Goal: Information Seeking & Learning: Learn about a topic

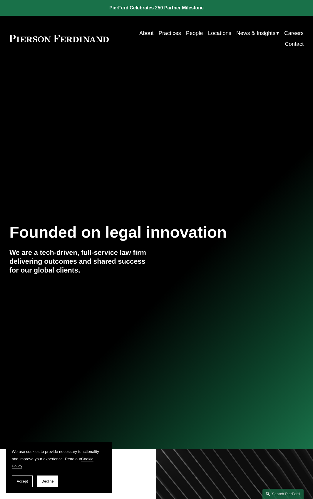
click at [188, 33] on link "People" at bounding box center [194, 33] width 17 height 11
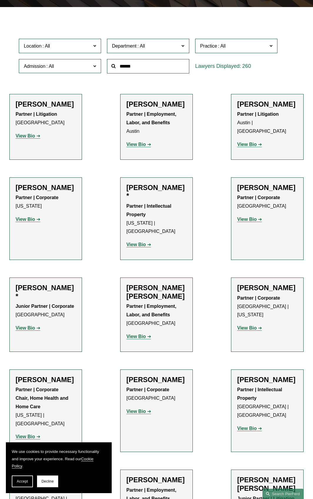
scroll to position [13, 0]
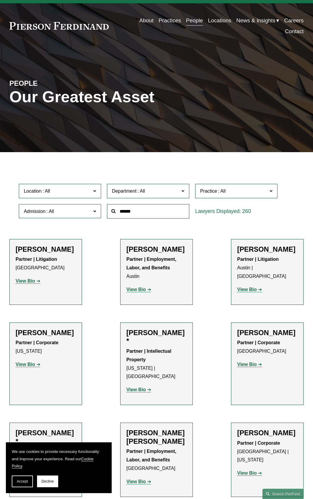
click at [145, 21] on link "About" at bounding box center [146, 20] width 14 height 11
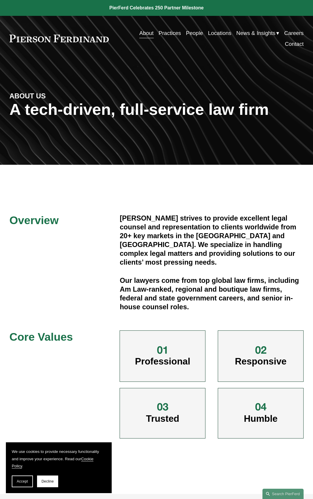
click at [191, 34] on link "People" at bounding box center [194, 33] width 17 height 11
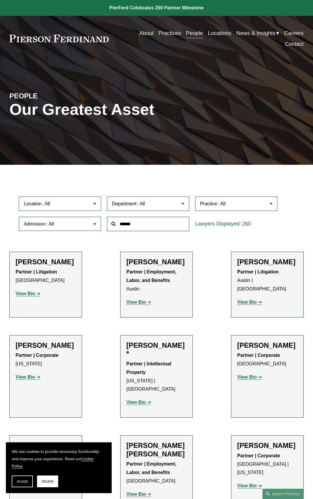
click at [218, 207] on span "Practice" at bounding box center [233, 204] width 67 height 8
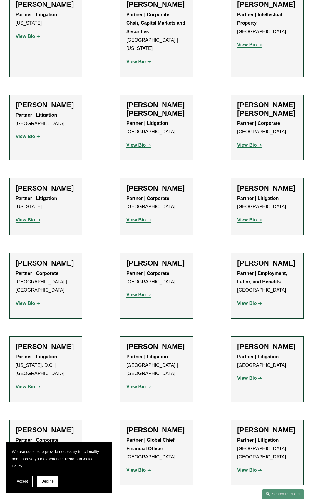
scroll to position [4492, 0]
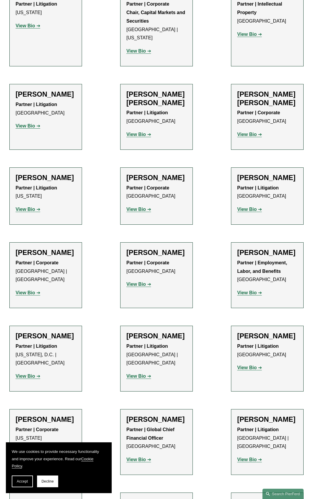
click at [258, 415] on h2 "[PERSON_NAME]" at bounding box center [267, 419] width 60 height 9
click at [248, 457] on strong "View Bio" at bounding box center [246, 459] width 19 height 5
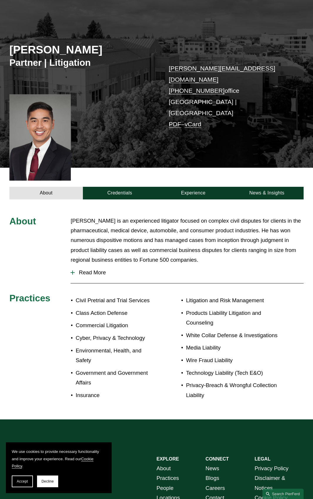
scroll to position [0, 0]
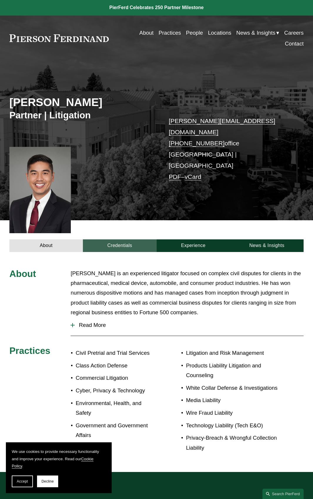
click at [132, 239] on link "Credentials" at bounding box center [119, 245] width 73 height 13
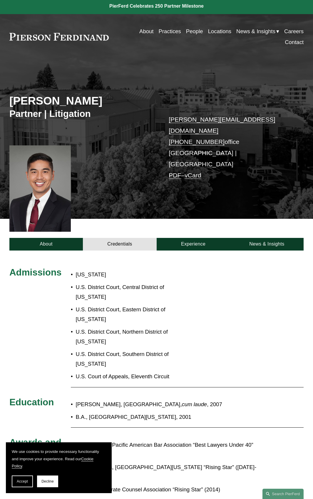
scroll to position [0, 0]
